Goal: Information Seeking & Learning: Learn about a topic

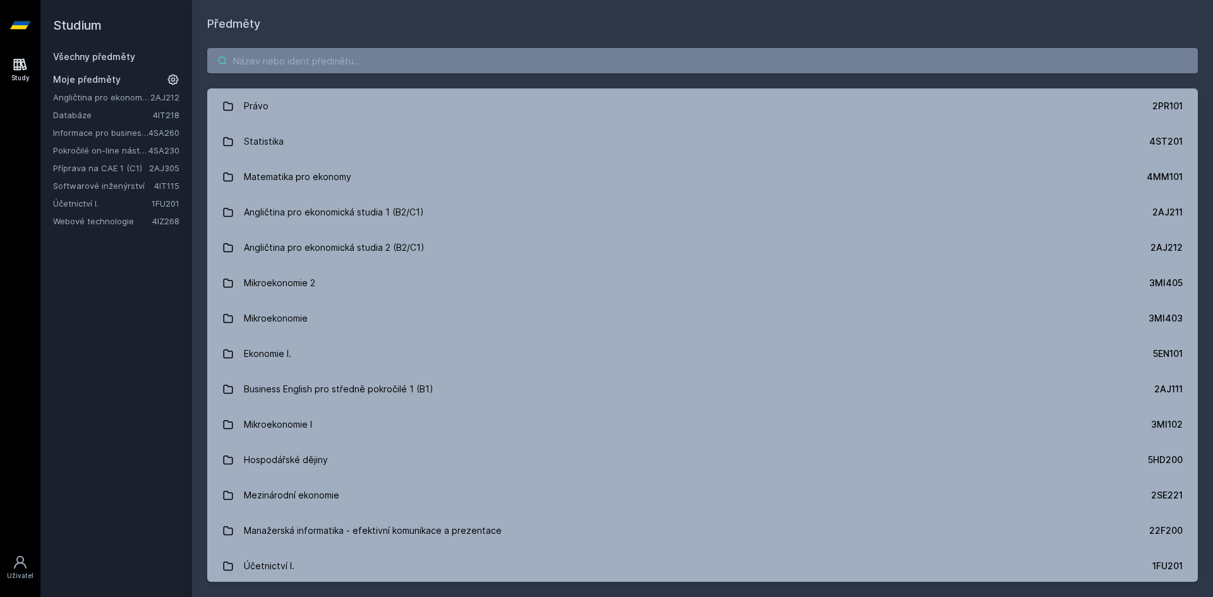
click at [264, 58] on input "search" at bounding box center [702, 60] width 991 height 25
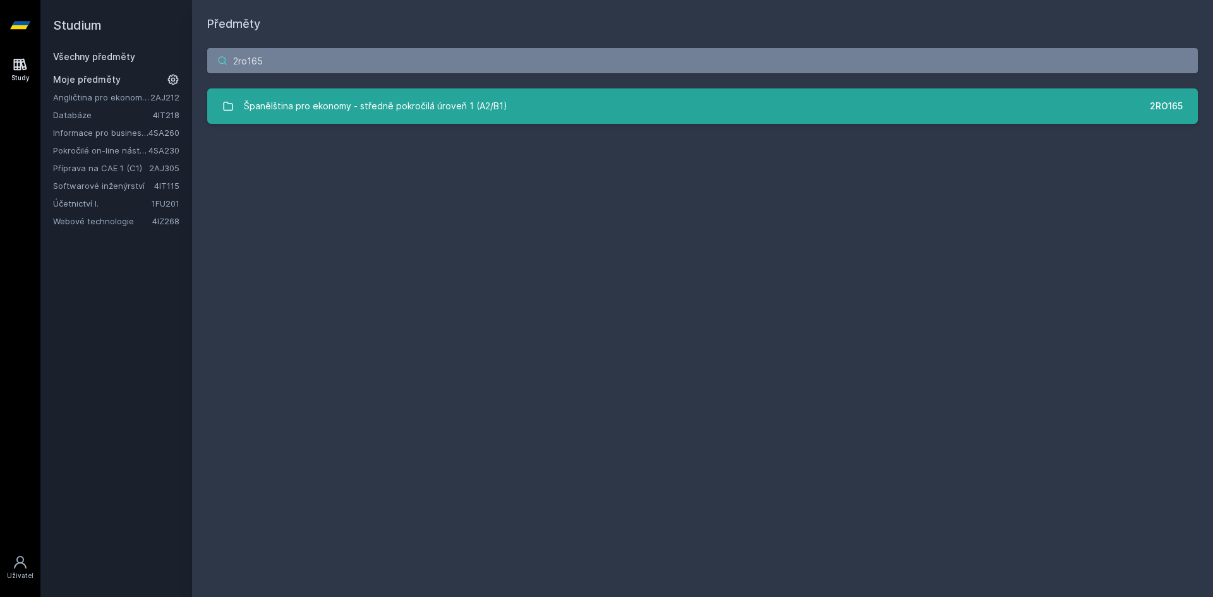
type input "2ro165"
click at [518, 93] on link "Španělština pro ekonomy - středně pokročilá úroveň 1 (A2/B1) 2RO165" at bounding box center [702, 105] width 991 height 35
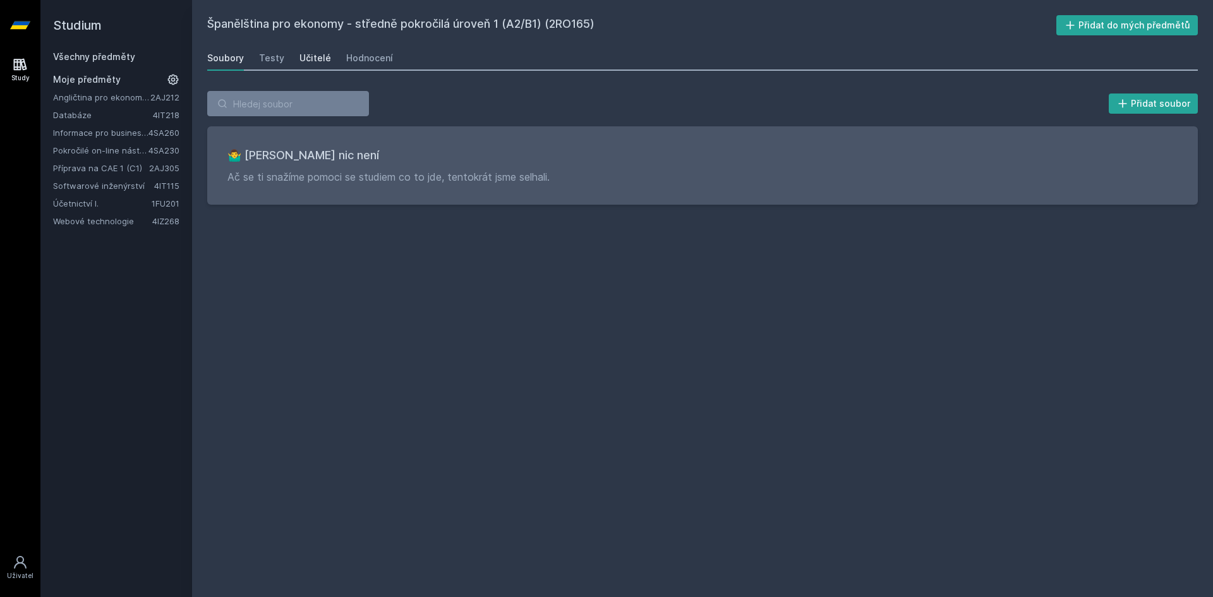
click at [303, 56] on div "Učitelé" at bounding box center [316, 58] width 32 height 13
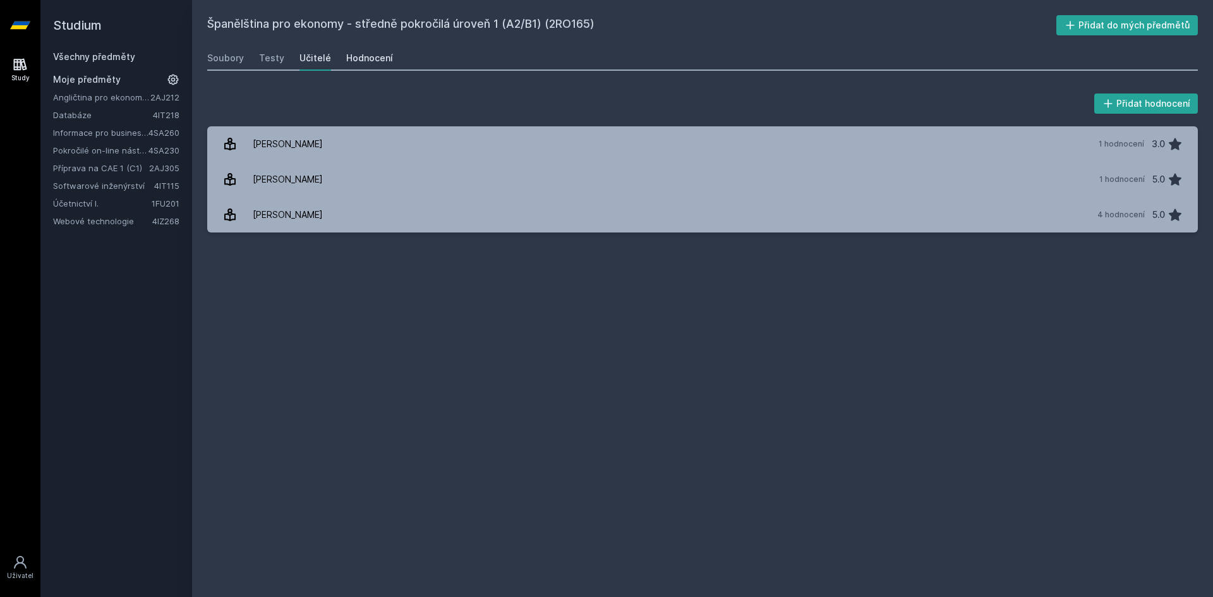
click at [366, 52] on div "Hodnocení" at bounding box center [369, 58] width 47 height 13
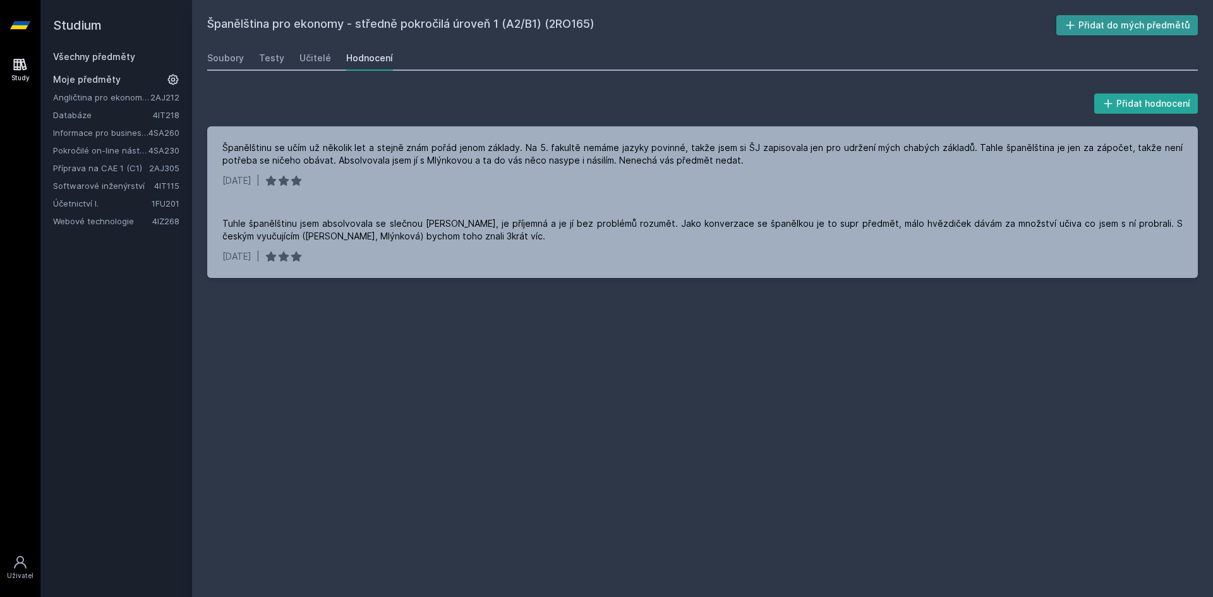
click at [1121, 22] on button "Přidat do mých předmětů" at bounding box center [1128, 25] width 142 height 20
click at [99, 202] on link "Webové technologie" at bounding box center [102, 203] width 99 height 13
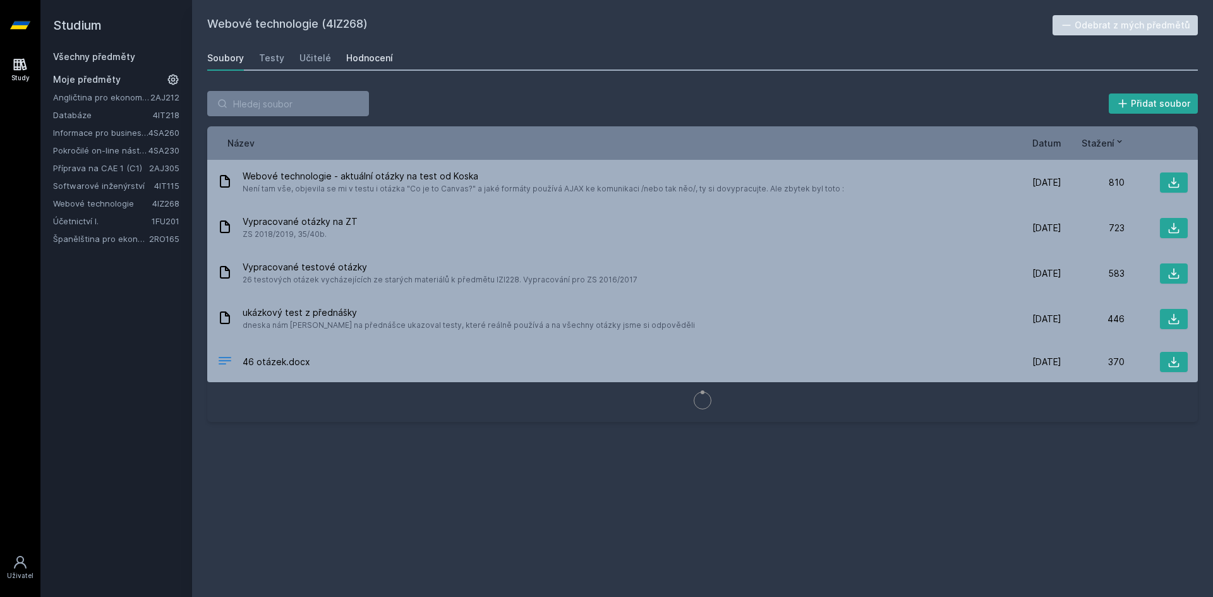
click at [368, 64] on div "Hodnocení" at bounding box center [369, 58] width 47 height 13
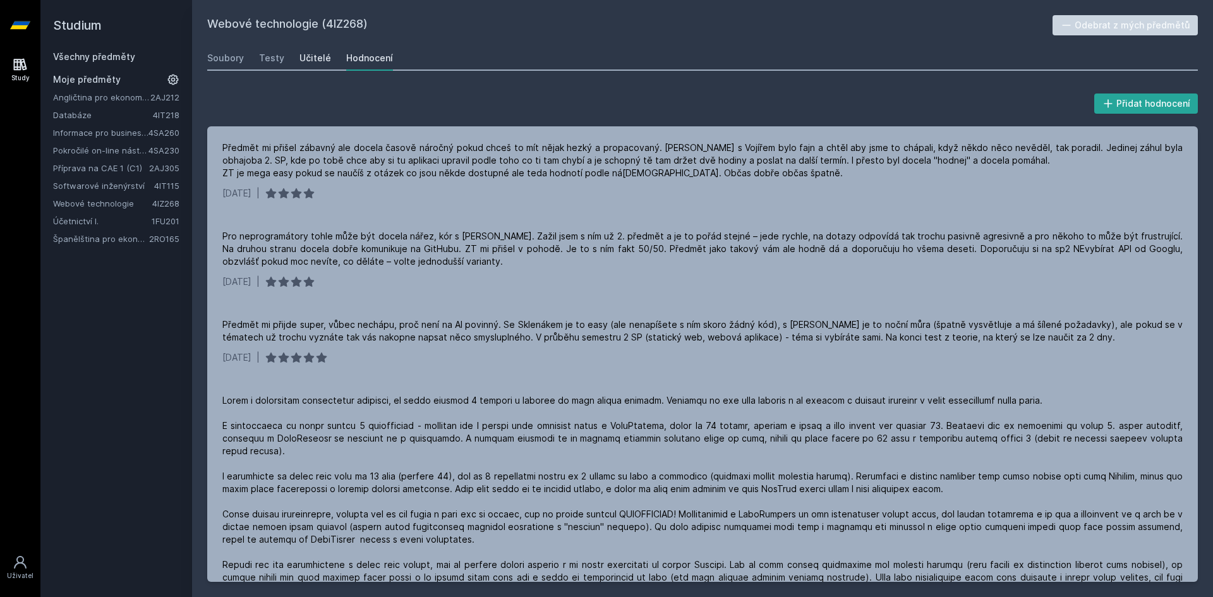
click at [310, 57] on div "Učitelé" at bounding box center [316, 58] width 32 height 13
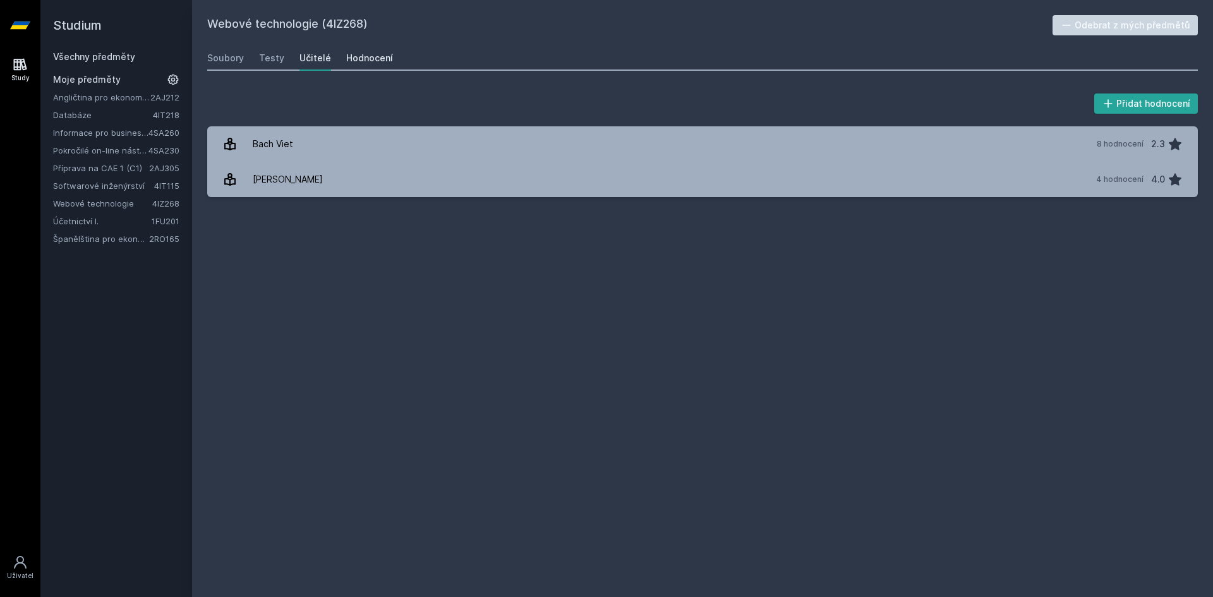
click at [384, 56] on div "Hodnocení" at bounding box center [369, 58] width 47 height 13
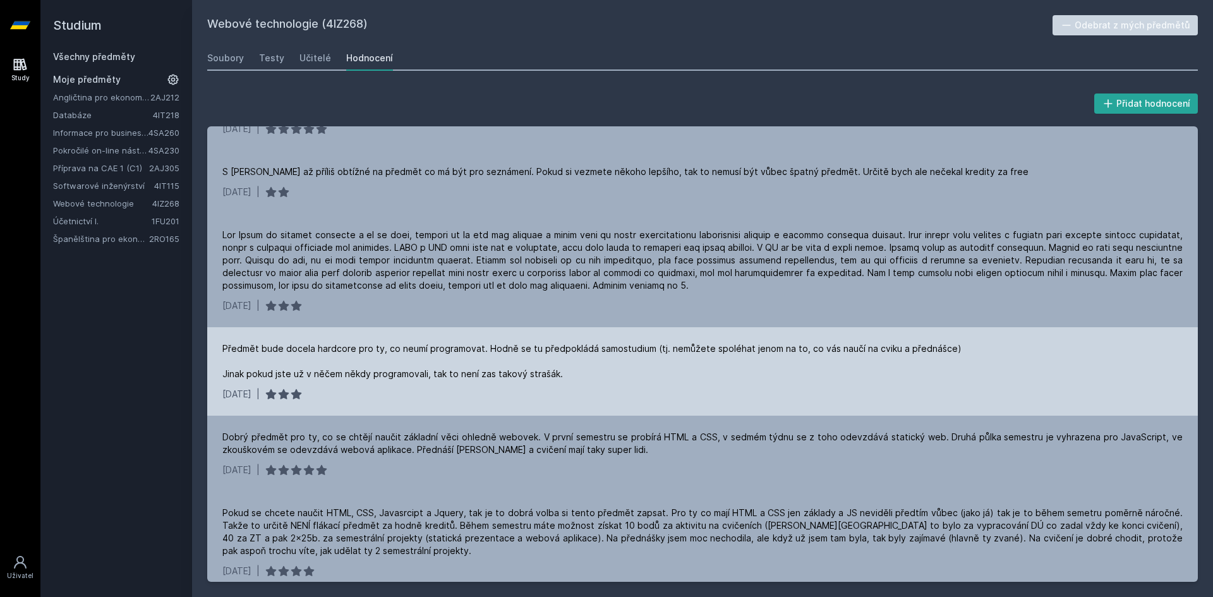
scroll to position [530, 0]
